Goal: Information Seeking & Learning: Learn about a topic

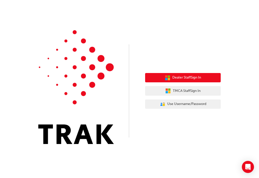
click at [187, 80] on span "Dealer Staff Sign In" at bounding box center [187, 78] width 29 height 6
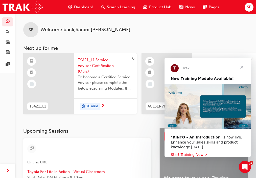
click at [70, 127] on div "SP Welcome back , [PERSON_NAME] Next up for me 0 TSA21_L1 TSA21_L1 Service Advi…" at bounding box center [135, 71] width 241 height 114
click at [62, 78] on div at bounding box center [48, 83] width 50 height 61
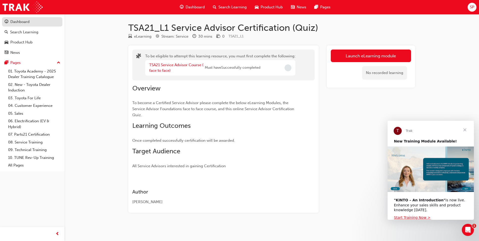
click at [18, 20] on div "Dashboard" at bounding box center [19, 22] width 19 height 6
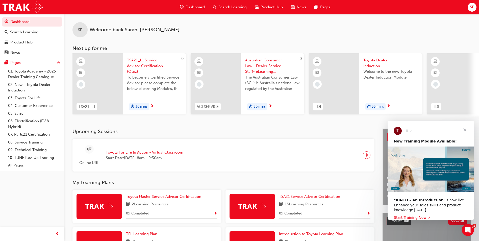
scroll to position [0, 302]
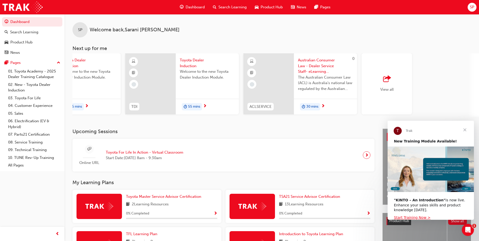
drag, startPoint x: 449, startPoint y: 116, endPoint x: 461, endPoint y: 117, distance: 11.9
click at [259, 116] on div "0 TSA21_L1 TSA21_L1 Service Advisor Certification (Quiz) To become a Certified …" at bounding box center [275, 84] width 406 height 63
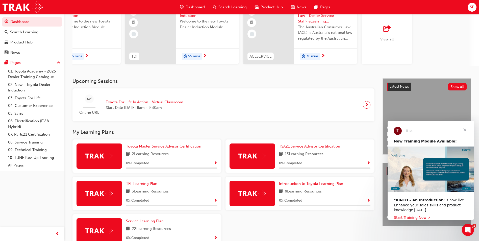
scroll to position [76, 0]
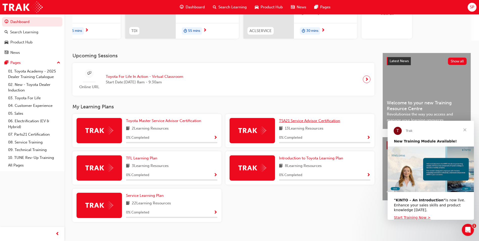
click at [259, 123] on span "TSA21 Service Advisor Certification" at bounding box center [309, 120] width 61 height 5
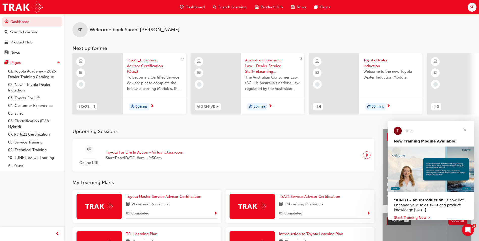
scroll to position [0, 302]
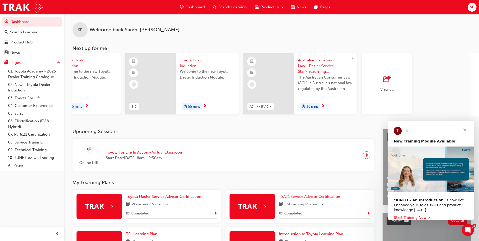
click at [259, 127] on span "Close" at bounding box center [465, 130] width 18 height 18
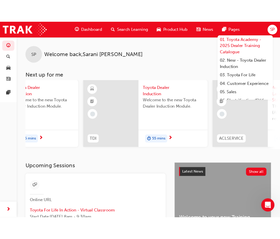
scroll to position [0, 252]
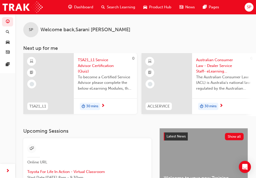
drag, startPoint x: 237, startPoint y: 116, endPoint x: 250, endPoint y: 116, distance: 13.1
click at [250, 116] on div "0 ACLSERVICE Australian Consumer Law - Dealer Service Staff- eLearning Module T…" at bounding box center [198, 84] width 114 height 63
click at [245, 116] on div "0 ACLSERVICE Australian Consumer Law - Dealer Service Staff- eLearning Module T…" at bounding box center [198, 84] width 114 height 63
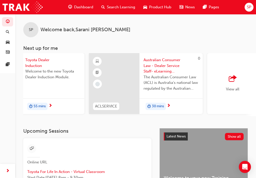
scroll to position [0, 475]
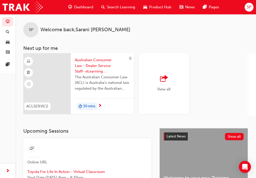
click at [158, 84] on div "View all" at bounding box center [163, 83] width 13 height 17
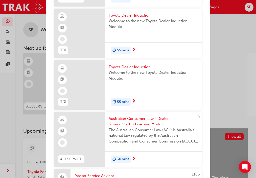
scroll to position [151, 0]
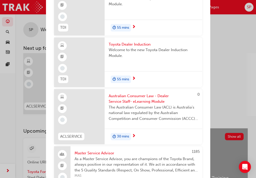
click at [142, 100] on span "Australian Consumer Law - Dealer Service Staff- eLearning Module" at bounding box center [153, 98] width 89 height 11
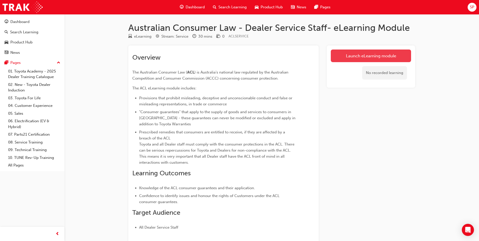
click at [259, 55] on link "Launch eLearning module" at bounding box center [371, 55] width 80 height 13
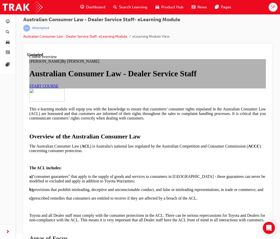
scroll to position [7, 0]
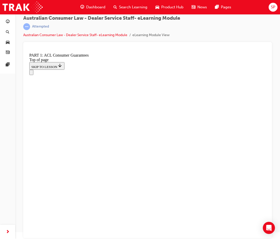
scroll to position [748, 0]
